Goal: Go to known website: Go to known website

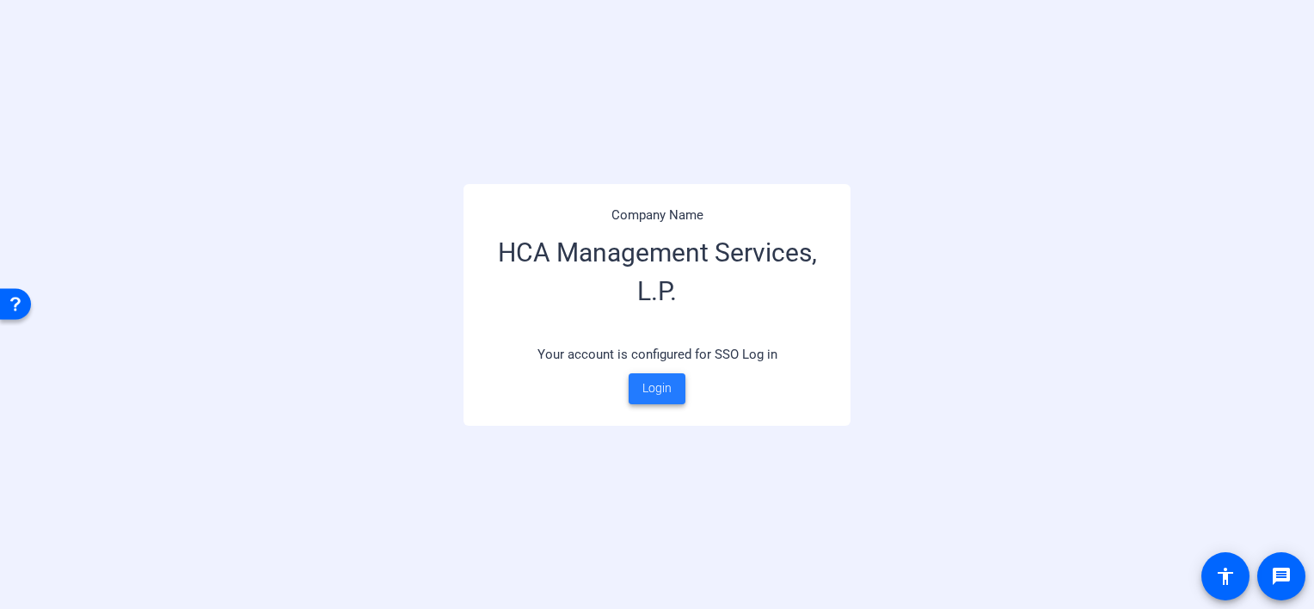
click at [660, 390] on span "Login" at bounding box center [657, 388] width 29 height 18
click at [661, 385] on span "Login" at bounding box center [657, 388] width 29 height 18
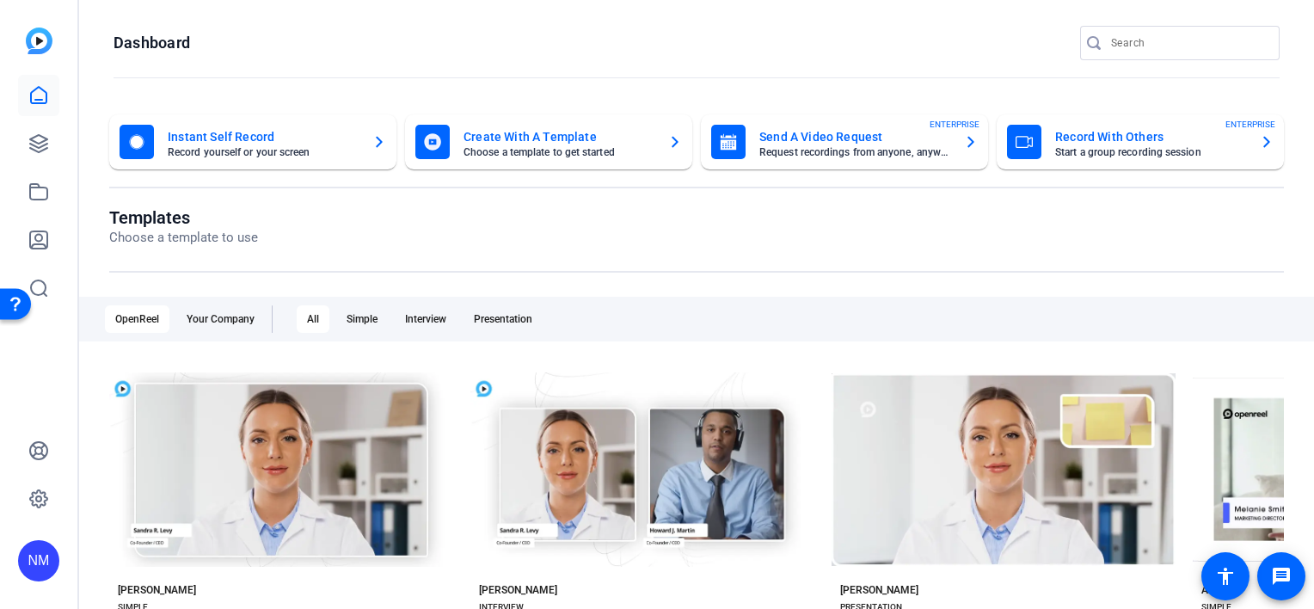
click at [46, 559] on div "NM" at bounding box center [38, 560] width 41 height 41
